Goal: Check status: Check status

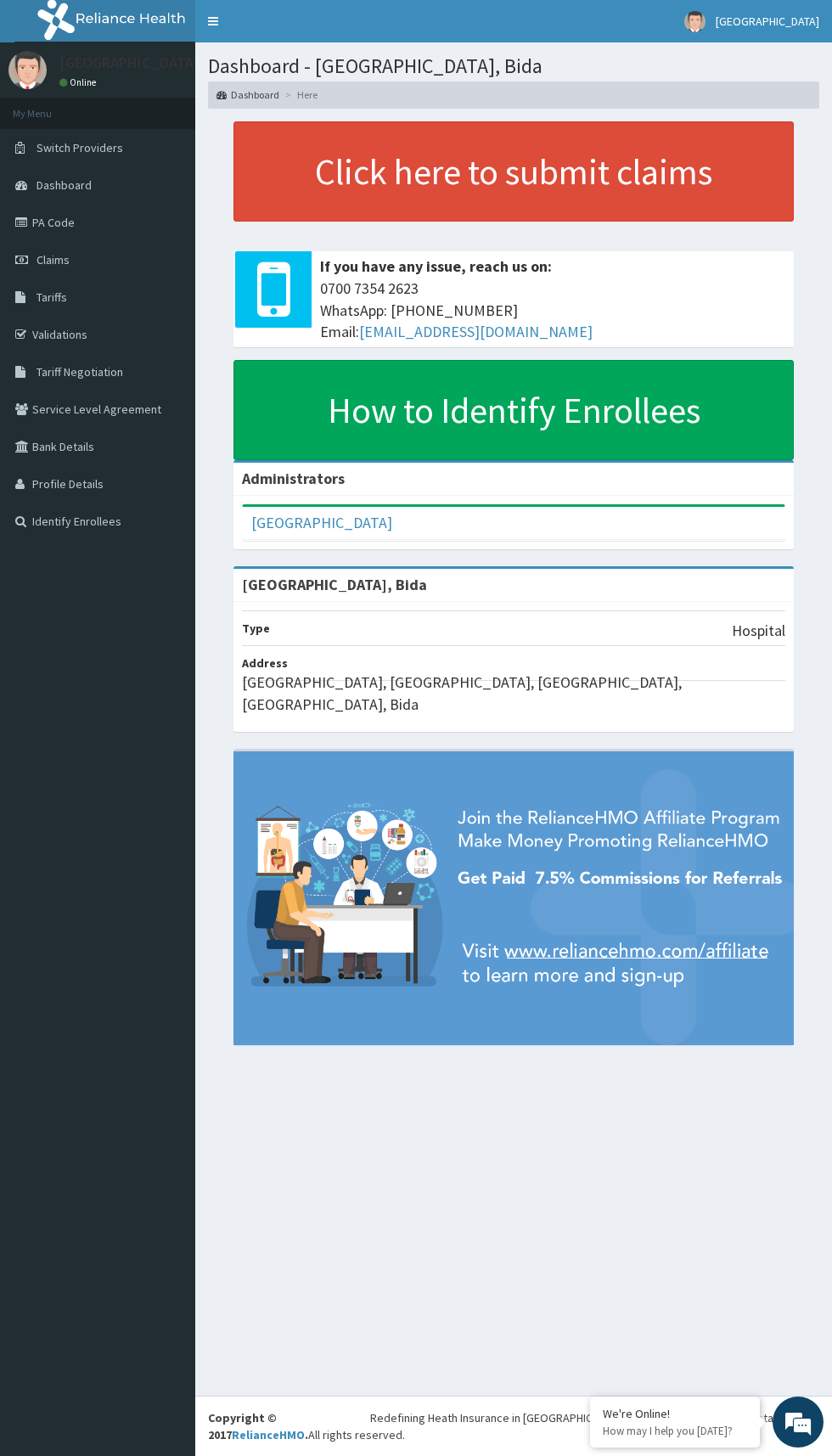
click at [179, 348] on link "Validations" at bounding box center [97, 335] width 195 height 37
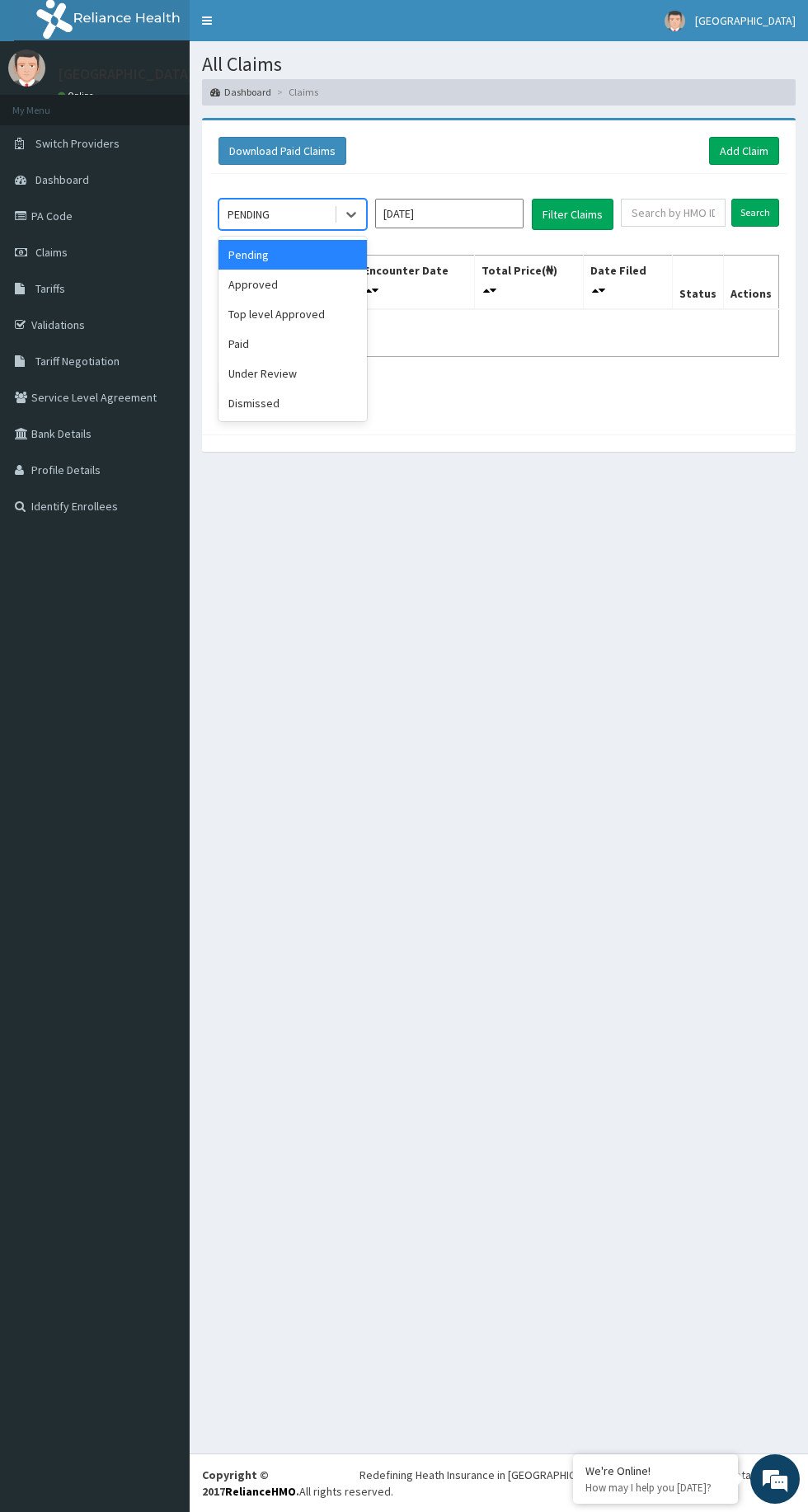
click at [324, 366] on div "Under Review" at bounding box center [292, 373] width 148 height 30
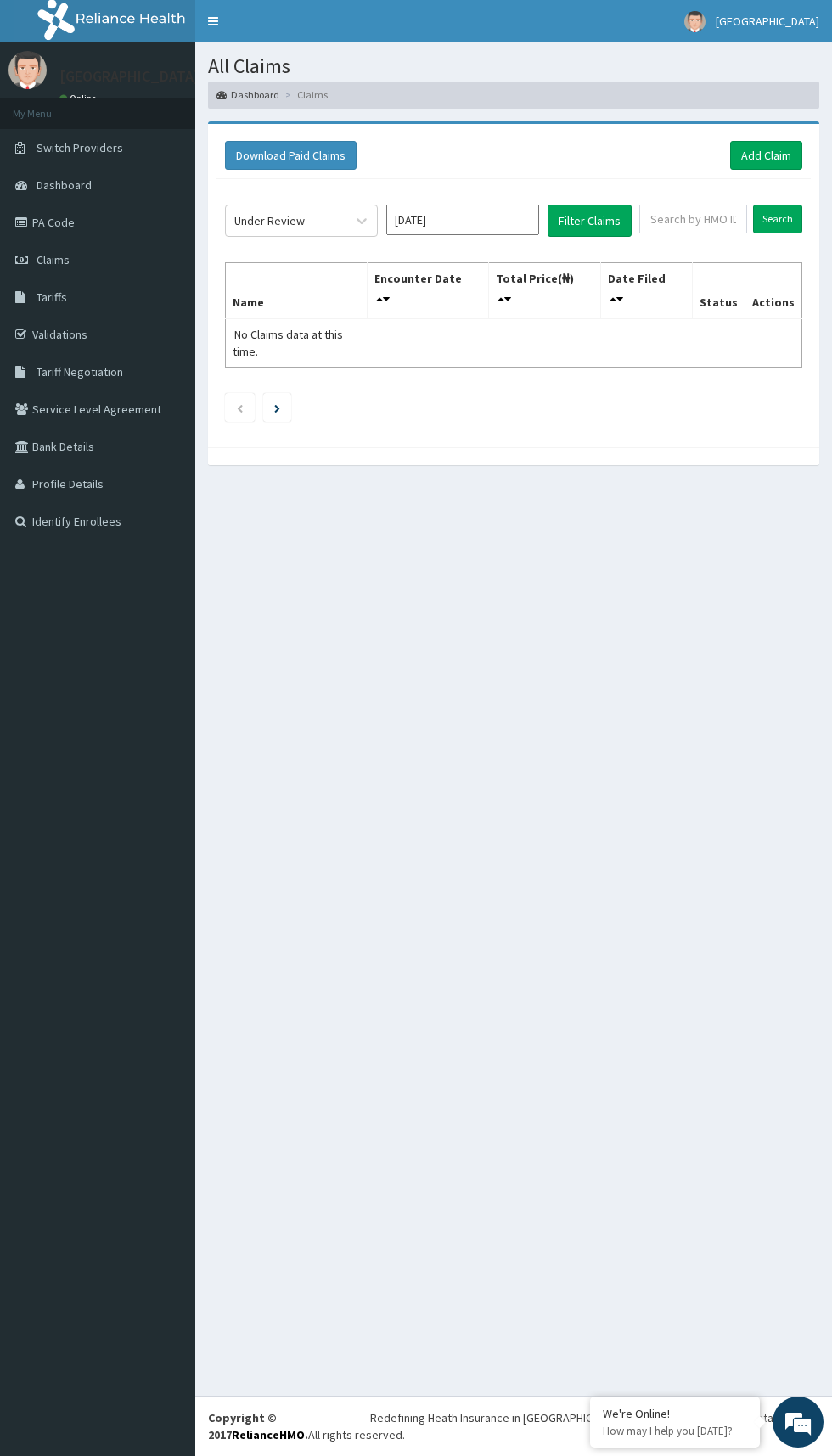
click at [485, 218] on input "[DATE]" at bounding box center [462, 220] width 152 height 31
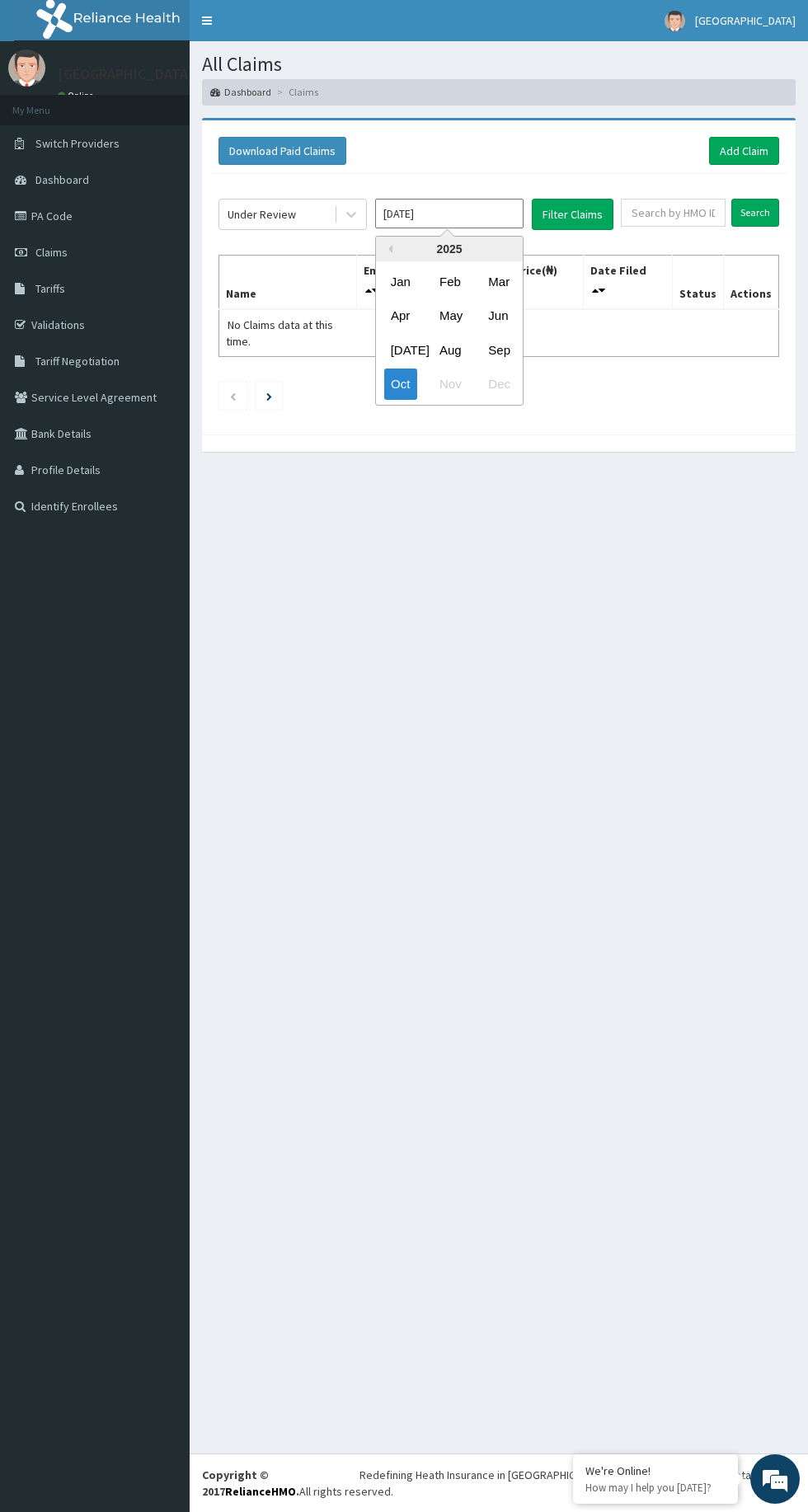
click at [400, 349] on div "[DATE]" at bounding box center [400, 349] width 33 height 31
type input "Jul 2025"
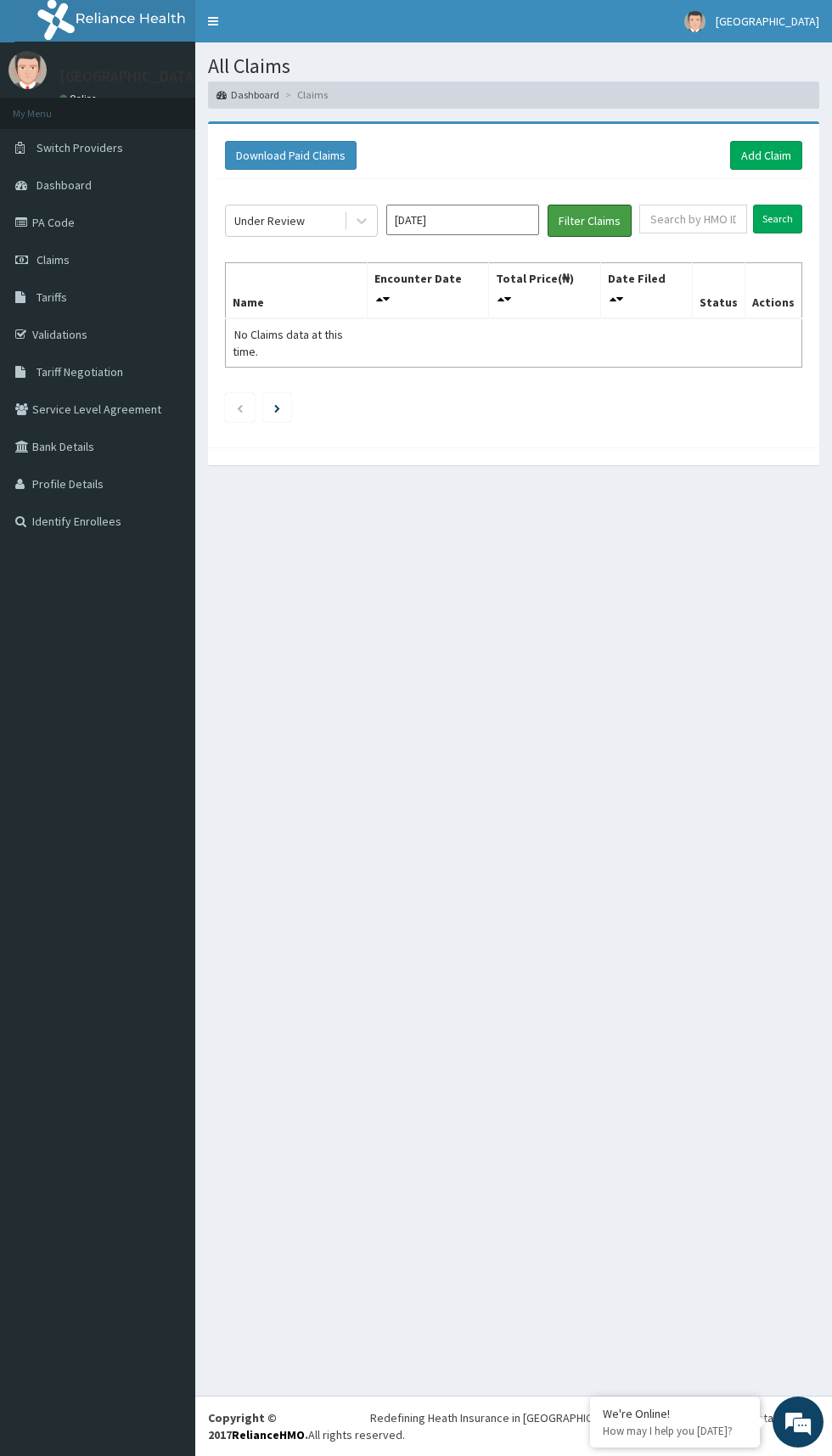
click at [600, 220] on button "Filter Claims" at bounding box center [590, 221] width 84 height 33
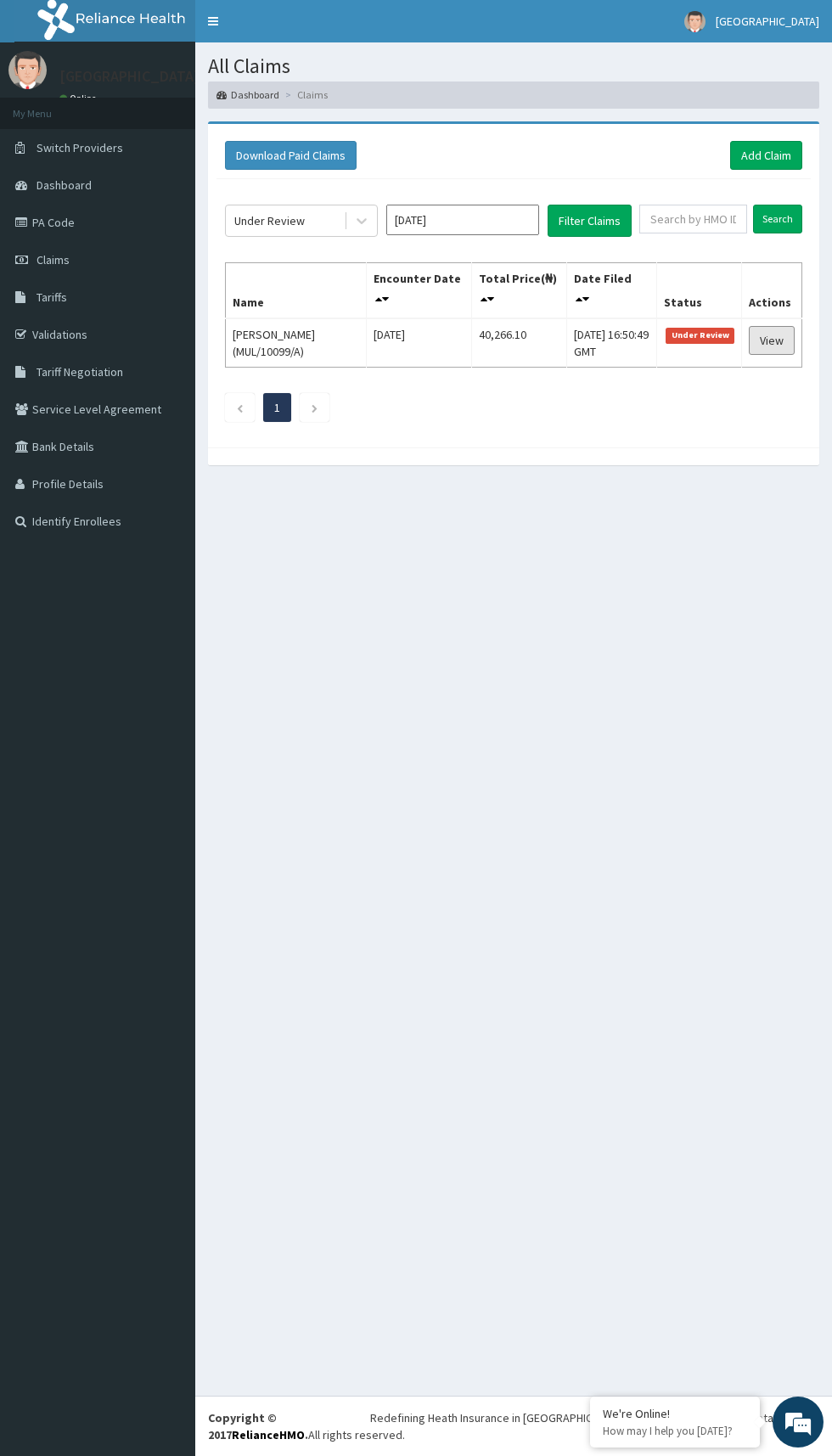
click at [767, 335] on link "View" at bounding box center [771, 340] width 46 height 29
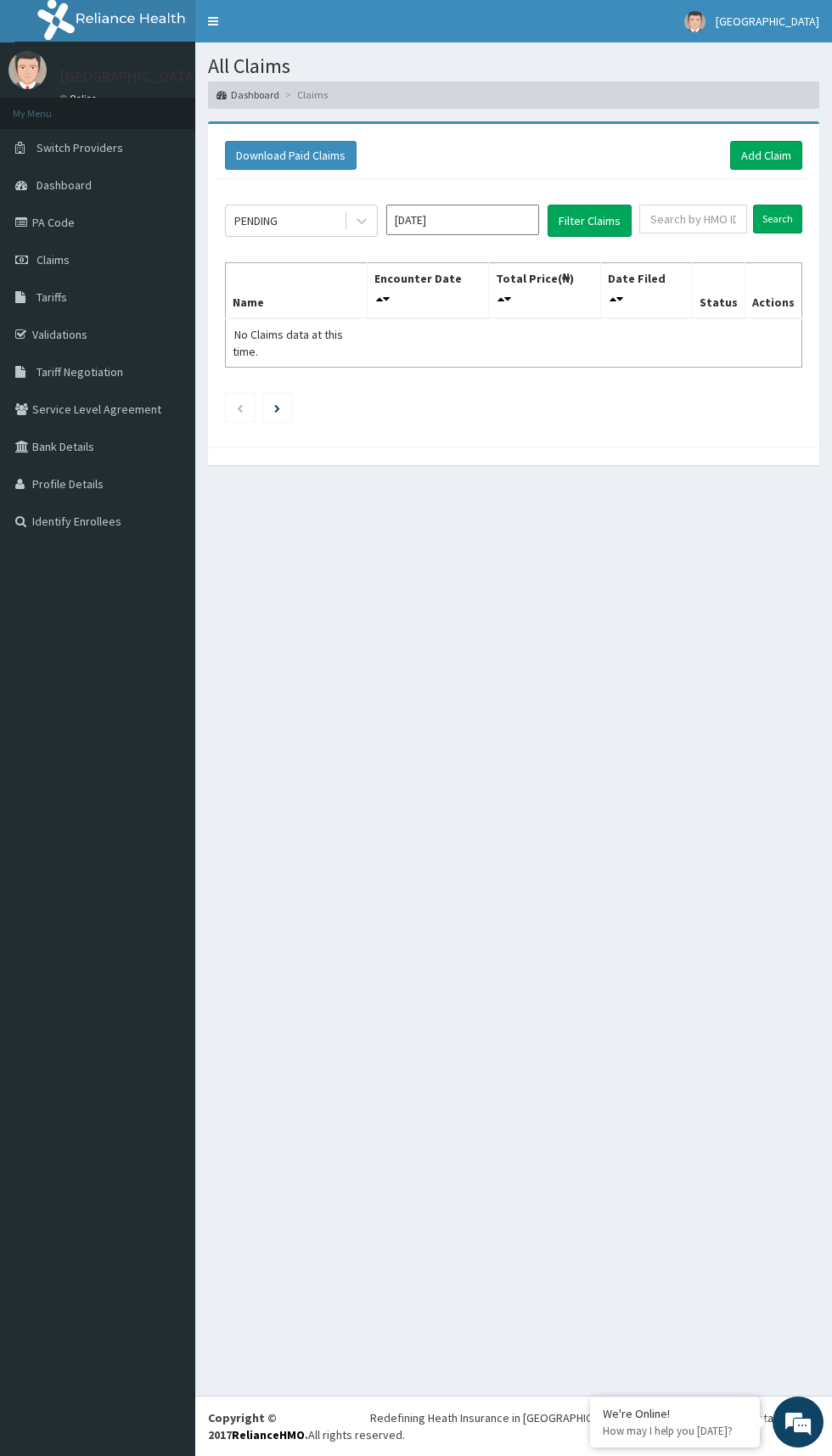
click at [470, 216] on input "[DATE]" at bounding box center [462, 220] width 152 height 31
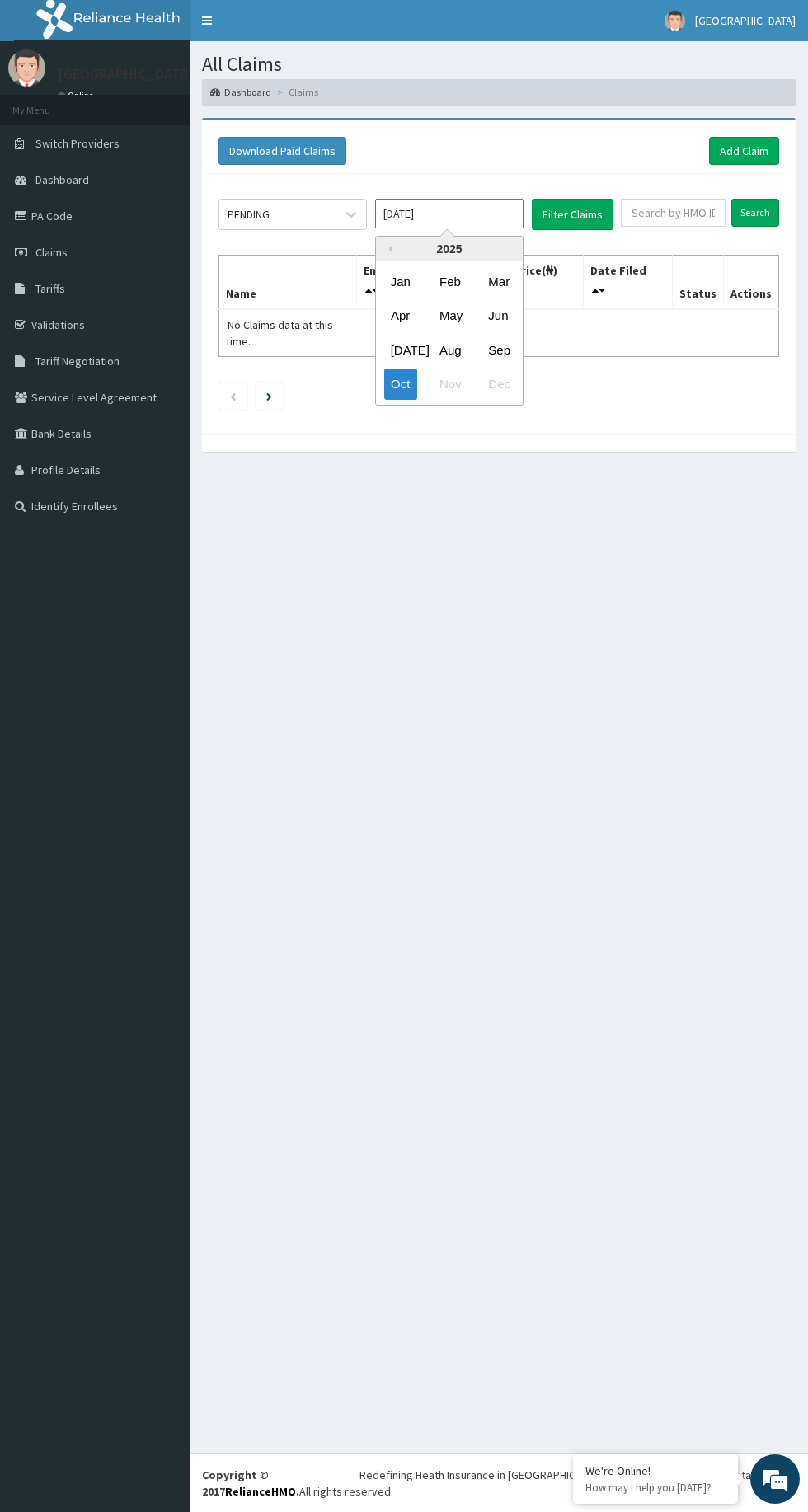
click at [500, 349] on div "Sep" at bounding box center [498, 349] width 33 height 31
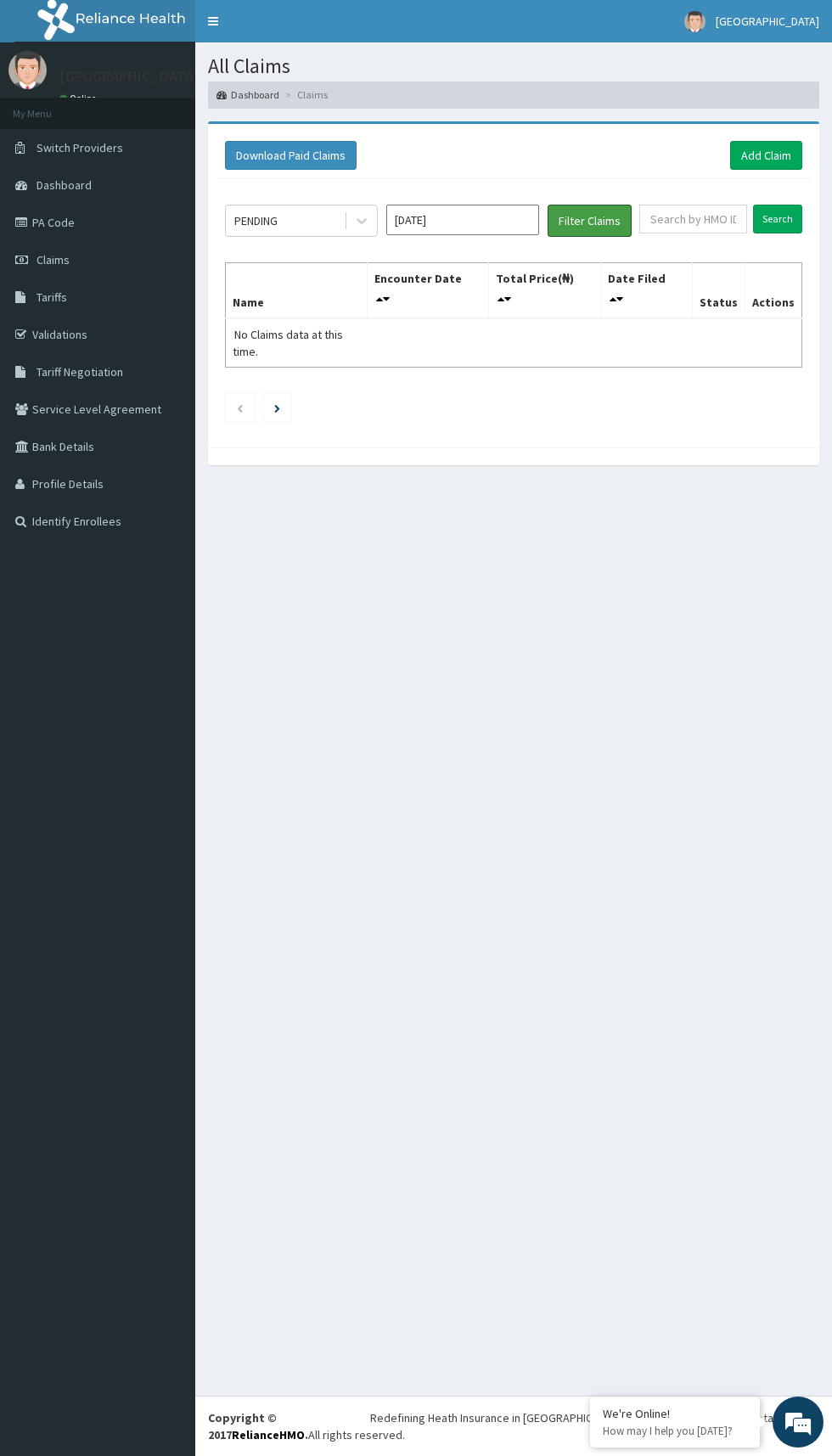
click at [616, 211] on button "Filter Claims" at bounding box center [590, 221] width 84 height 33
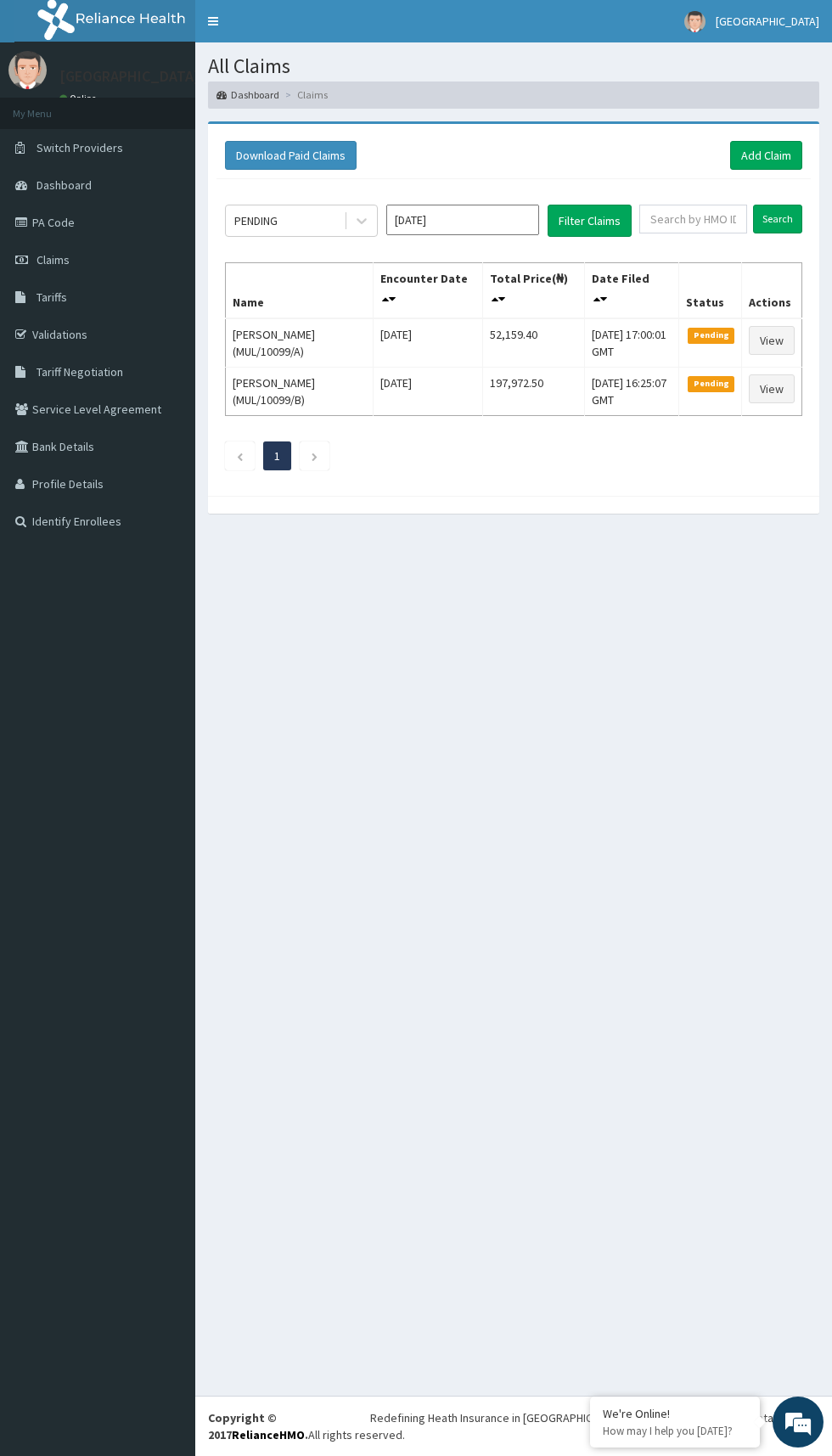
click at [492, 218] on input "[DATE]" at bounding box center [462, 220] width 152 height 31
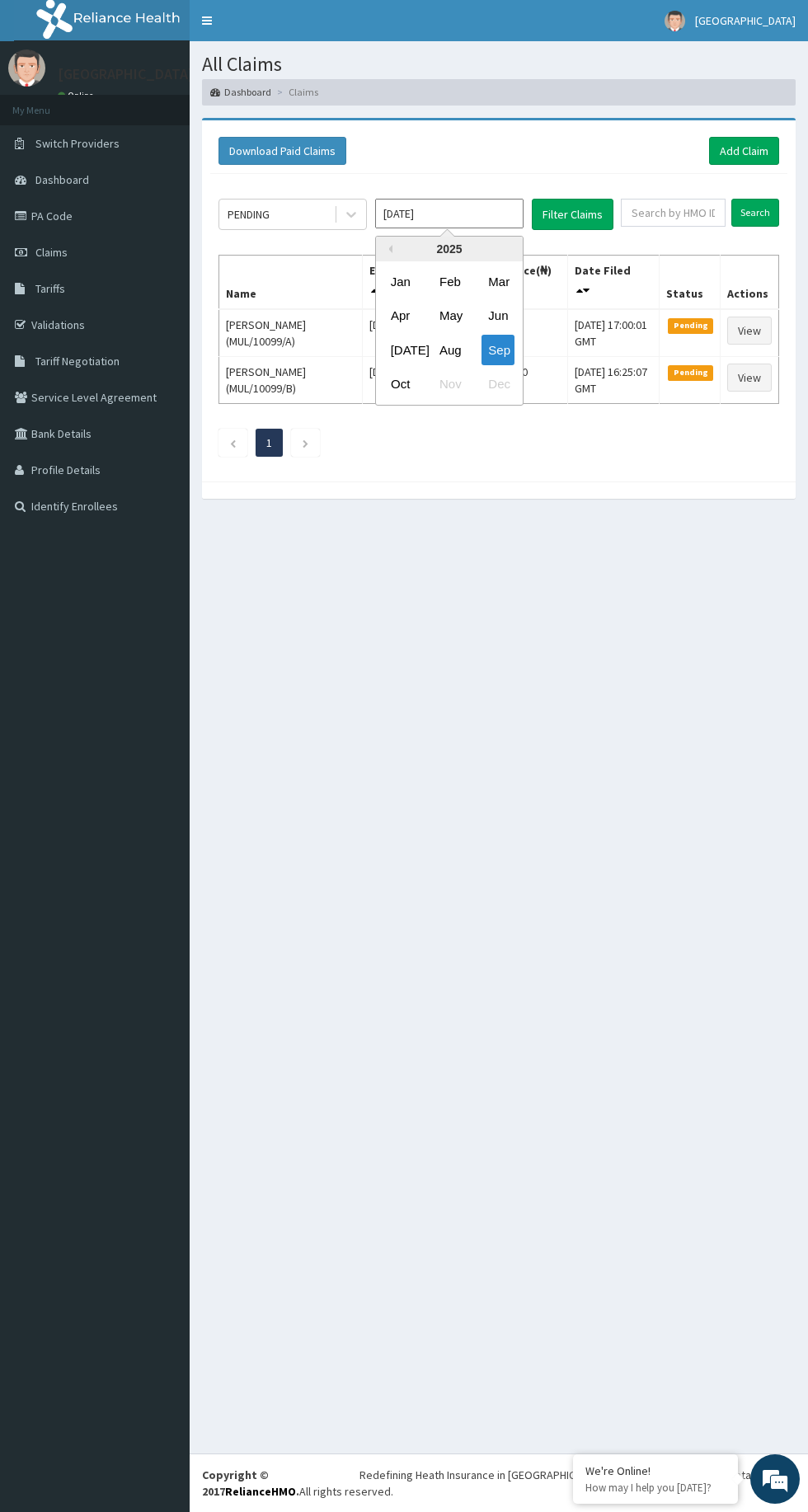
click at [449, 349] on div "Aug" at bounding box center [449, 349] width 33 height 31
type input "[DATE]"
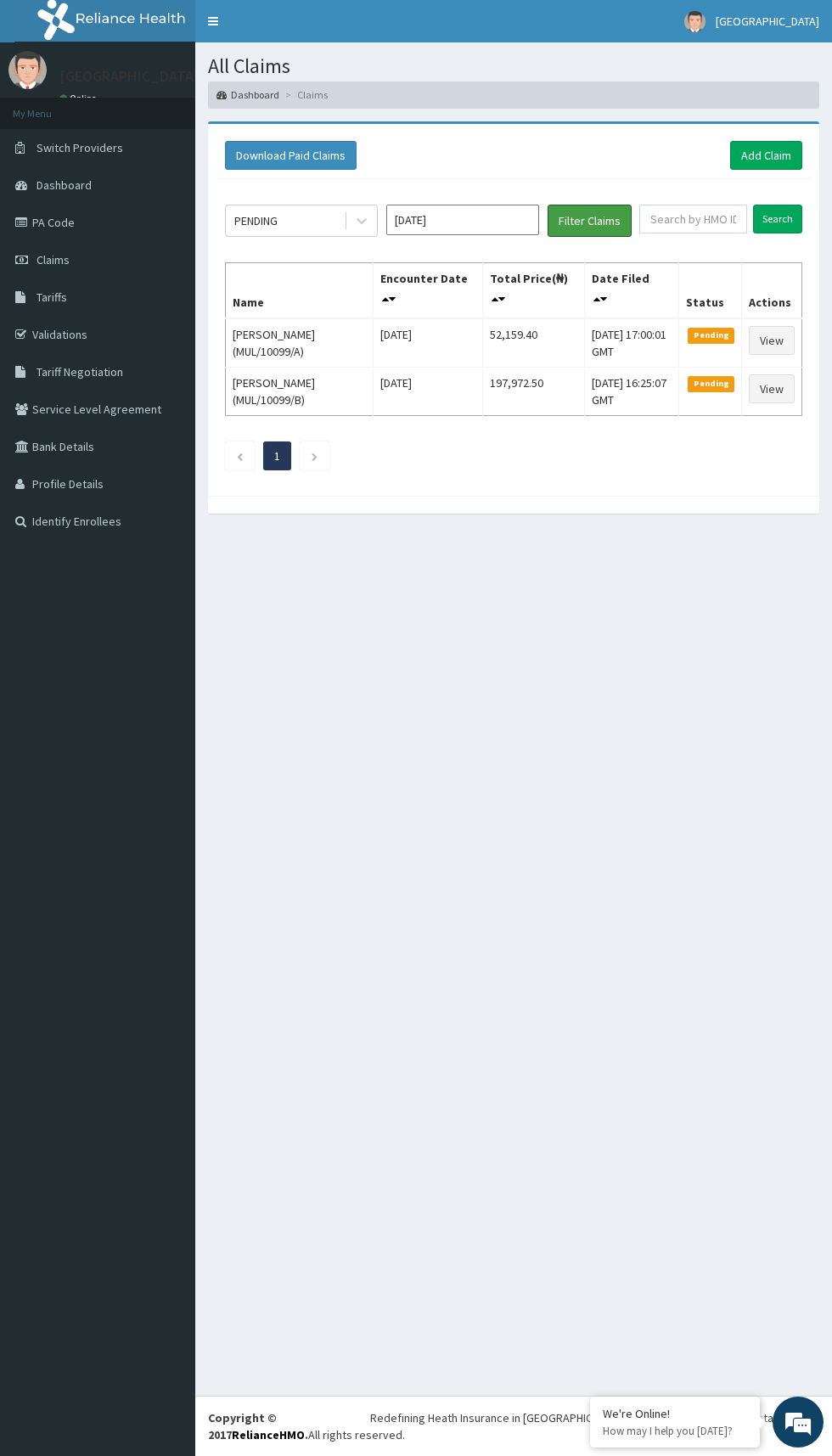
click at [610, 214] on button "Filter Claims" at bounding box center [590, 221] width 84 height 33
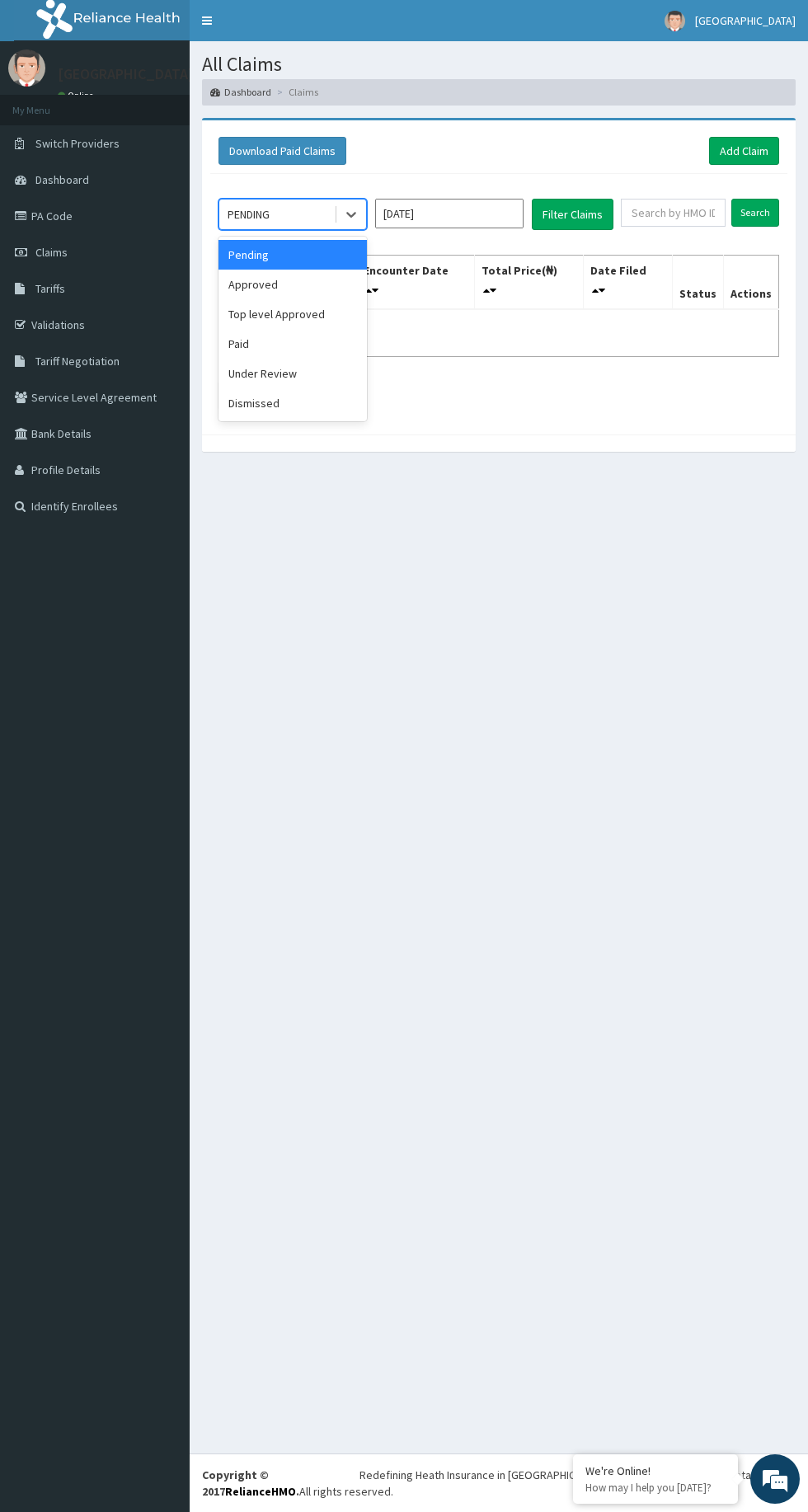
click at [329, 364] on div "Under Review" at bounding box center [292, 373] width 148 height 30
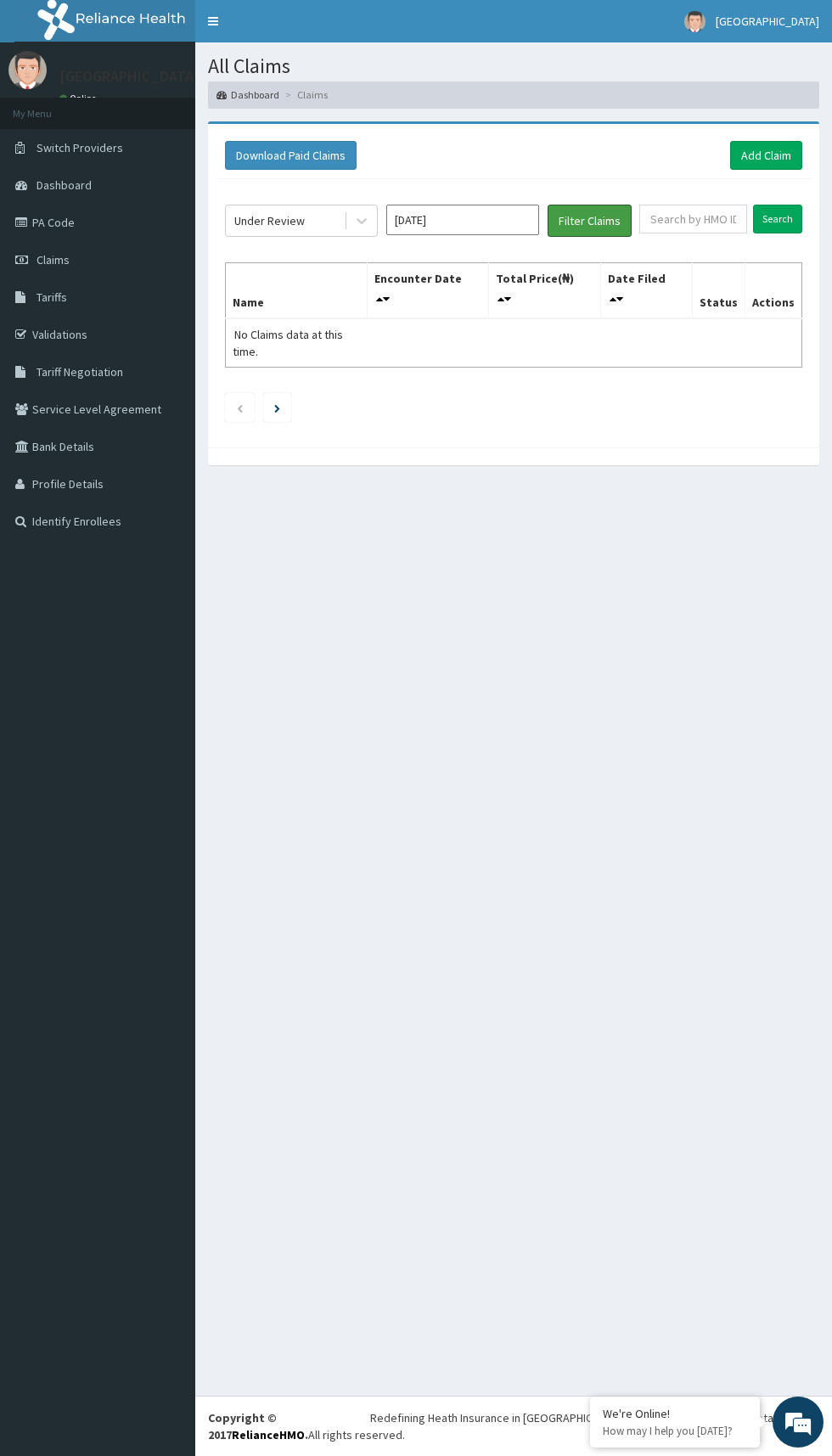
click at [599, 215] on button "Filter Claims" at bounding box center [590, 221] width 84 height 33
click at [598, 218] on button "Filter Claims" at bounding box center [590, 221] width 84 height 33
